Goal: Check status: Check status

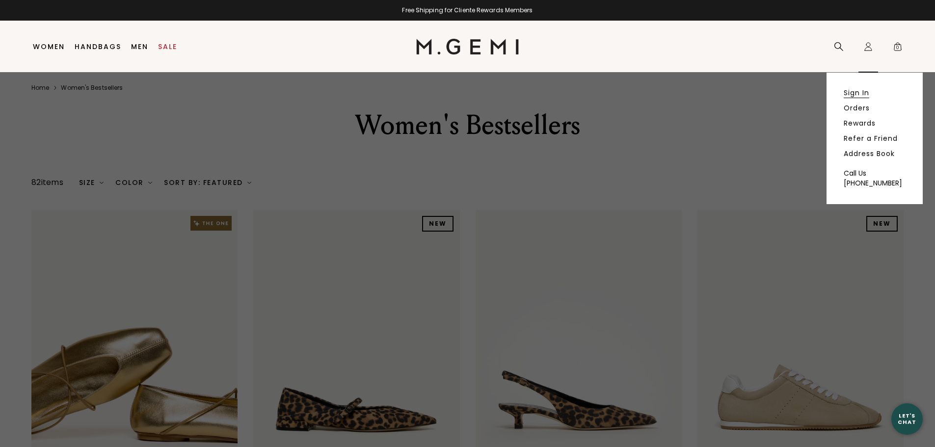
drag, startPoint x: 850, startPoint y: 87, endPoint x: 850, endPoint y: 92, distance: 5.4
click at [850, 87] on div "Sign In Orders Rewards Refer a Friend Address Book Call Us [PHONE_NUMBER]" at bounding box center [874, 139] width 96 height 132
click at [850, 92] on link "Sign In" at bounding box center [857, 92] width 26 height 9
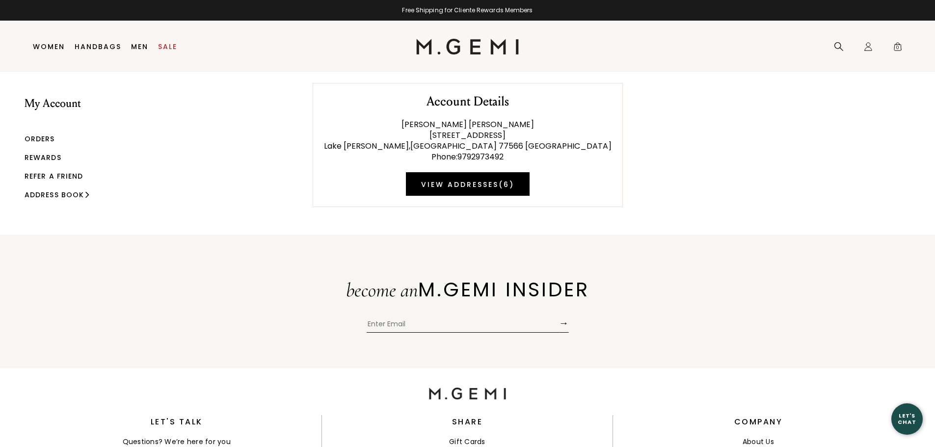
click at [29, 133] on li "My Account" at bounding box center [59, 115] width 68 height 37
click at [34, 139] on link "Orders" at bounding box center [40, 139] width 30 height 10
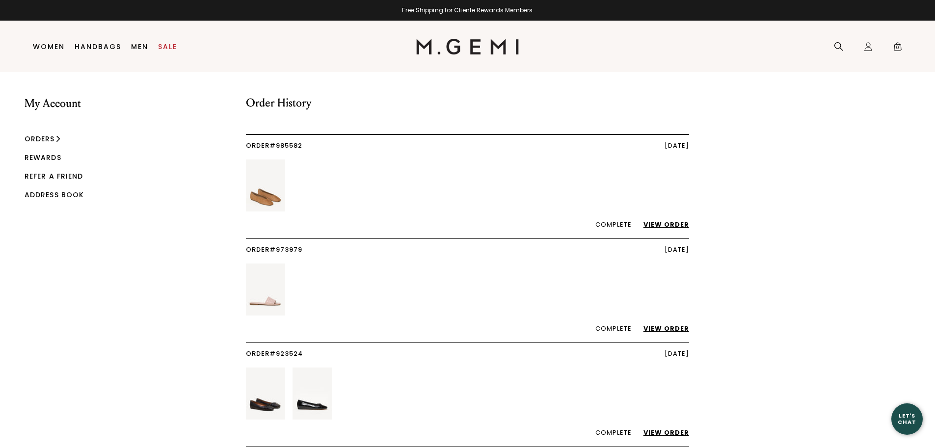
click at [665, 222] on link "View Order" at bounding box center [661, 224] width 55 height 9
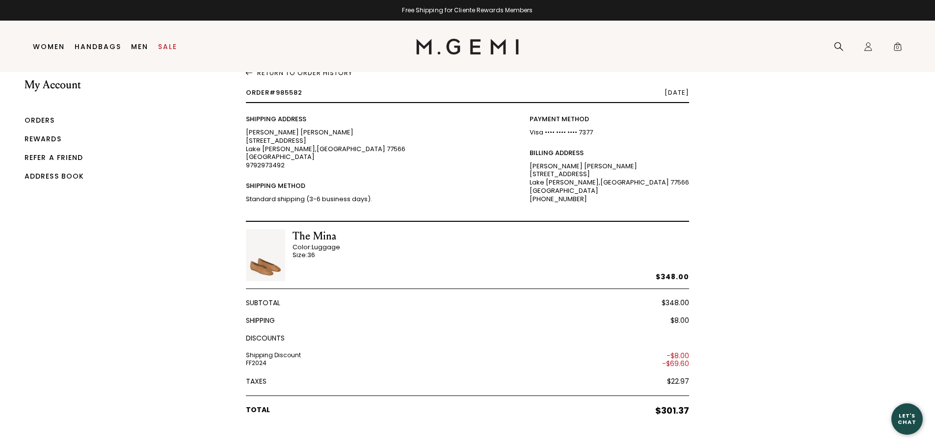
scroll to position [21, 0]
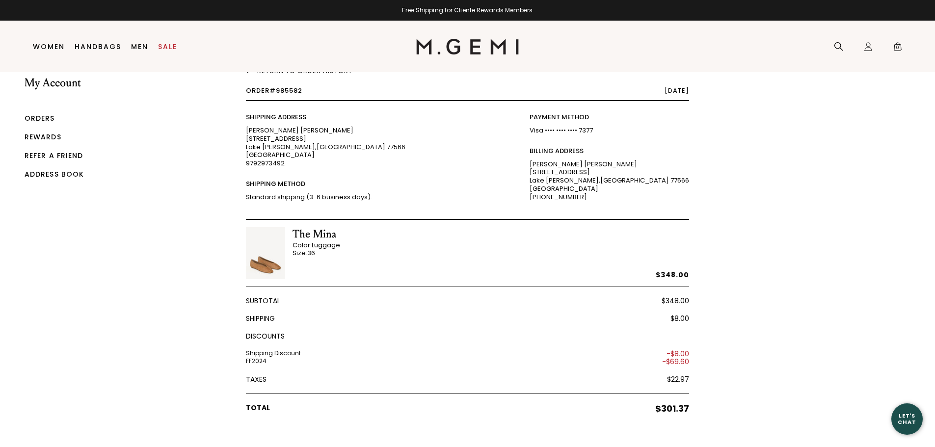
click at [35, 135] on link "Rewards" at bounding box center [43, 137] width 37 height 10
